Goal: Task Accomplishment & Management: Manage account settings

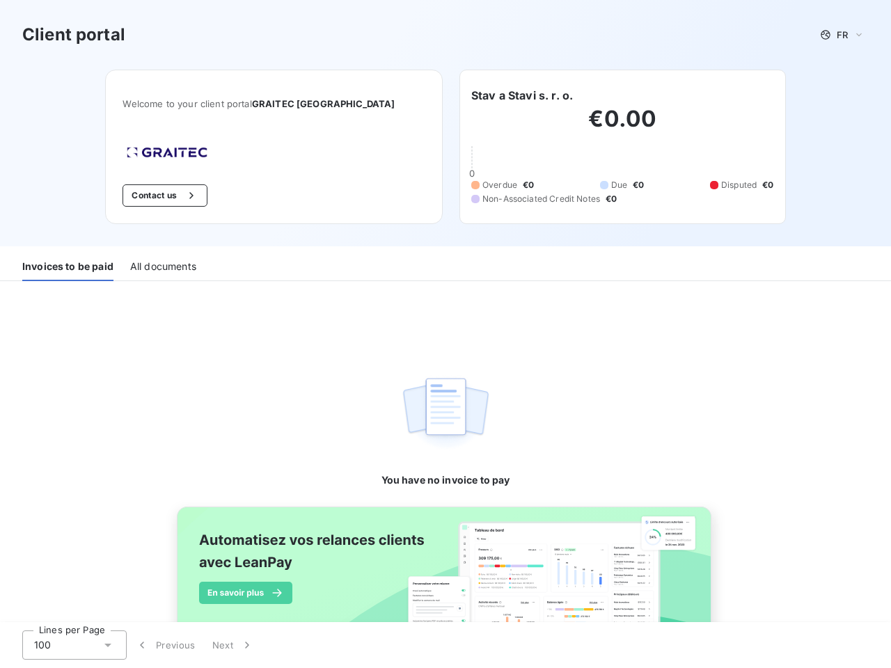
click at [445, 334] on div "You have no invoice to pay" at bounding box center [445, 385] width 129 height 209
click at [837, 35] on span "FR" at bounding box center [842, 34] width 11 height 11
click at [182, 196] on button "Contact us" at bounding box center [164, 195] width 84 height 22
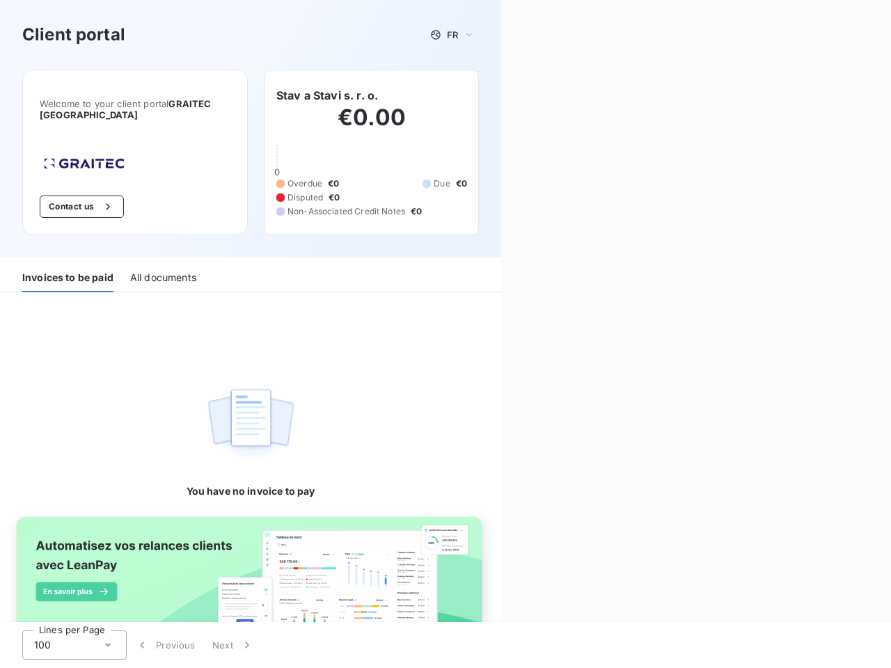
click at [516, 95] on div "Contact us Fill out the form below, and a member of our team will get back to y…" at bounding box center [696, 334] width 390 height 668
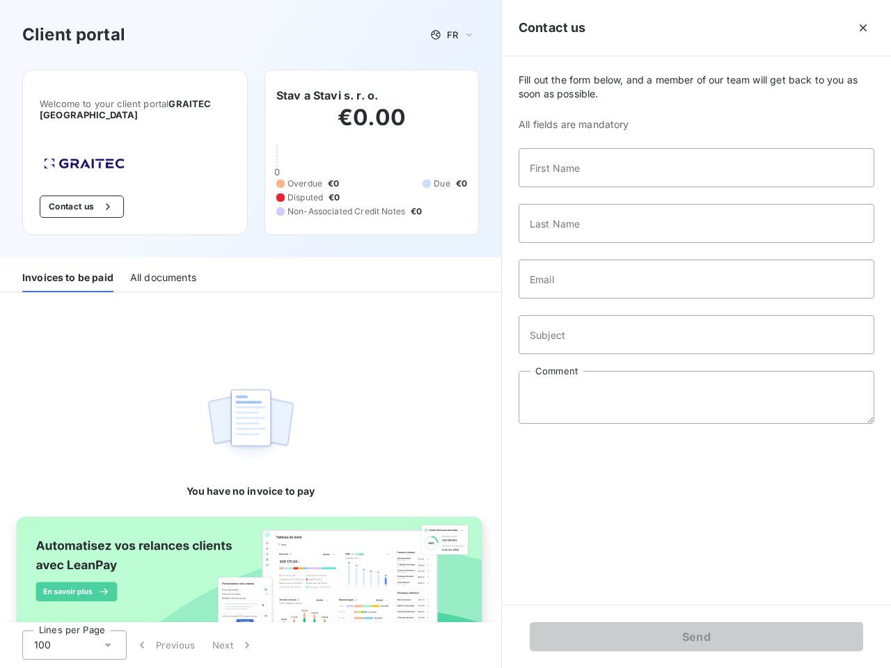
click at [68, 267] on div "Invoices to be paid" at bounding box center [67, 277] width 91 height 29
click at [162, 267] on div "All documents" at bounding box center [163, 277] width 66 height 29
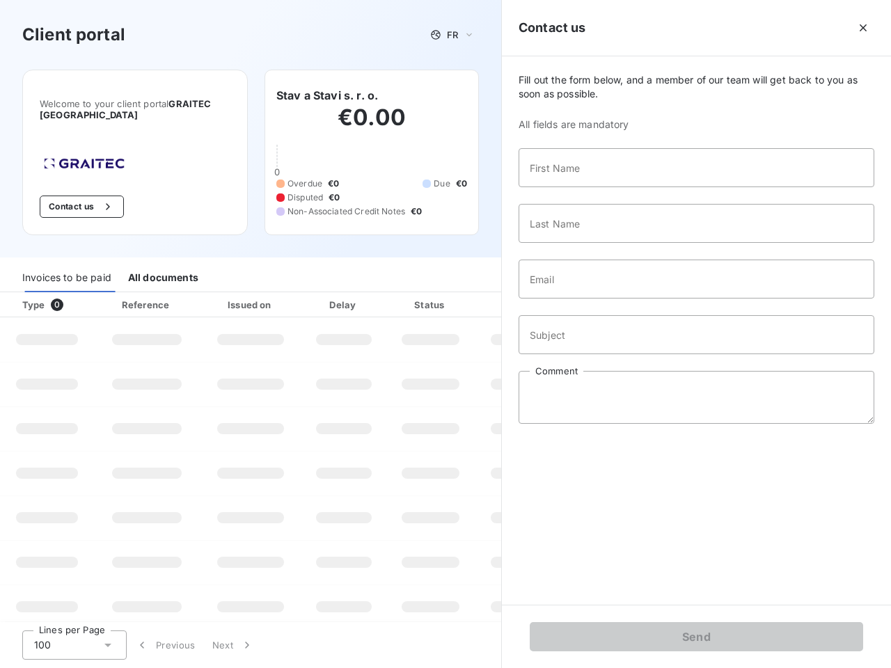
click at [74, 645] on div "100" at bounding box center [74, 645] width 104 height 29
